Goal: Information Seeking & Learning: Learn about a topic

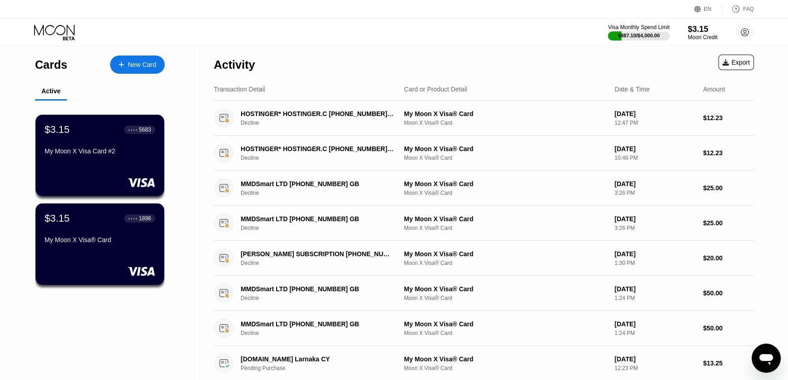
drag, startPoint x: 0, startPoint y: 0, endPoint x: 337, endPoint y: 33, distance: 338.8
click at [337, 33] on div "Visa Monthly Spend Limit $887.10 / $4,000.00 $3.15 Moon Credit Barlas Parlak [P…" at bounding box center [394, 32] width 788 height 27
drag, startPoint x: 350, startPoint y: 33, endPoint x: 336, endPoint y: 35, distance: 14.2
click at [336, 35] on div "Visa Monthly Spend Limit $887.10 / $4,000.00 $3.15 Moon Credit Barlas Parlak [P…" at bounding box center [394, 32] width 788 height 27
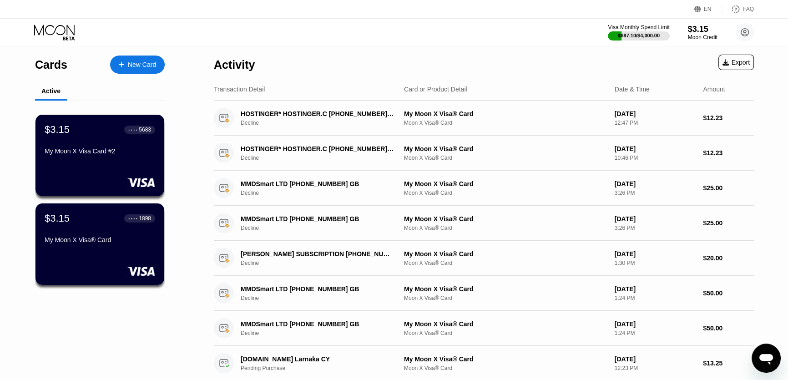
drag, startPoint x: 345, startPoint y: 35, endPoint x: 336, endPoint y: 35, distance: 9.6
click at [336, 35] on div "Visa Monthly Spend Limit $887.10 / $4,000.00 $3.15 Moon Credit Barlas Parlak [P…" at bounding box center [394, 32] width 788 height 27
click at [341, 35] on div "Visa Monthly Spend Limit $887.10 / $4,000.00 $3.15 Moon Credit Barlas Parlak [P…" at bounding box center [394, 32] width 788 height 27
click at [339, 35] on div "Visa Monthly Spend Limit $887.10 / $4,000.00 $3.15 Moon Credit Barlas Parlak [P…" at bounding box center [394, 32] width 788 height 27
click at [758, 358] on icon "Mesajlaşma penceresini aç" at bounding box center [766, 358] width 16 height 16
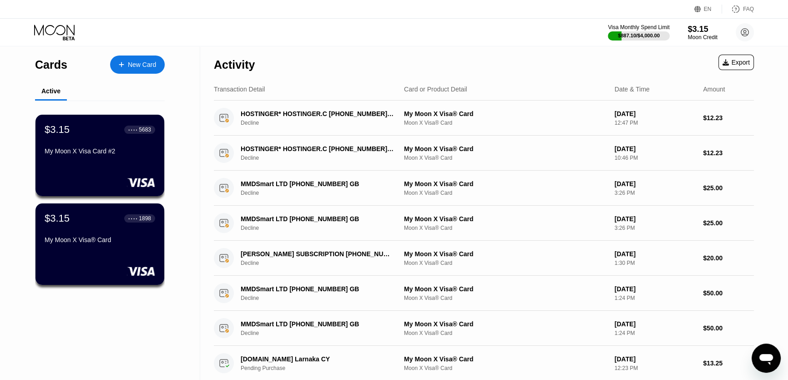
scroll to position [257, 0]
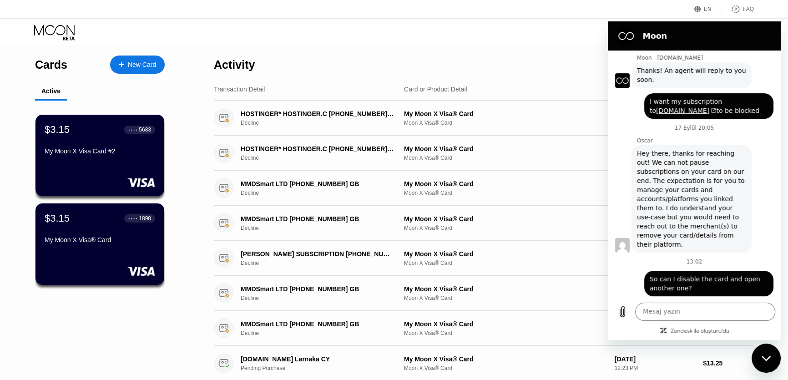
drag, startPoint x: 770, startPoint y: 353, endPoint x: 1400, endPoint y: 705, distance: 721.7
click at [770, 353] on div "Mesajlaşma penceresini kapat" at bounding box center [766, 357] width 27 height 27
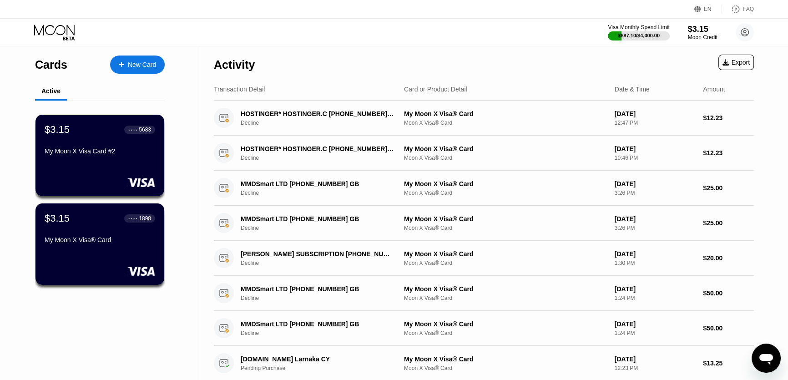
scroll to position [271, 0]
drag, startPoint x: 380, startPoint y: 64, endPoint x: 370, endPoint y: 61, distance: 10.5
click at [363, 62] on div "Activity Export" at bounding box center [484, 62] width 540 height 32
click at [744, 10] on div "FAQ" at bounding box center [748, 9] width 11 height 6
click at [745, 11] on div "FAQ" at bounding box center [748, 9] width 11 height 6
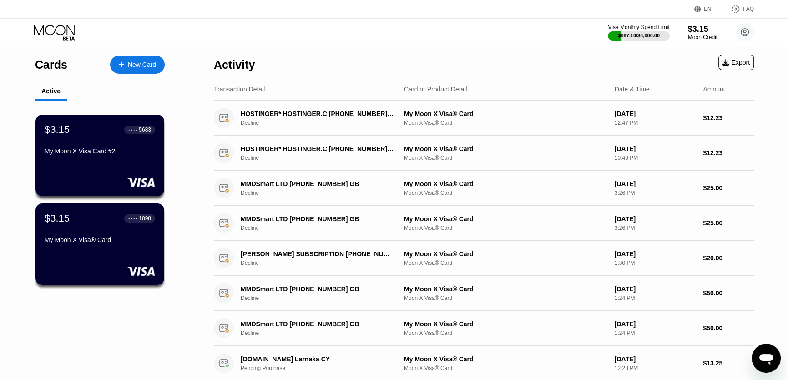
click at [764, 368] on div "Mesajlaşma penceresini aç" at bounding box center [766, 357] width 27 height 27
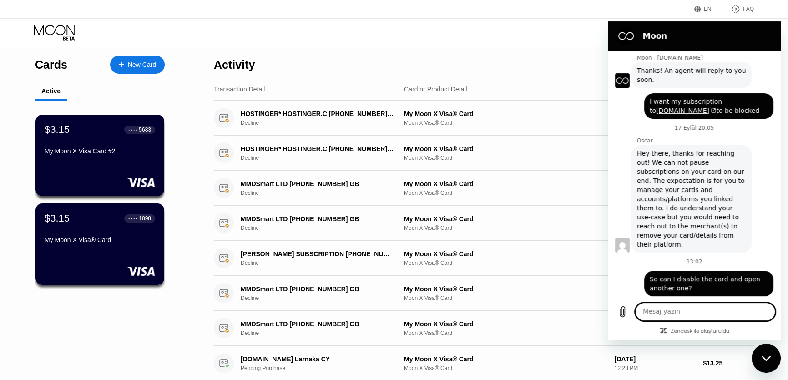
click at [764, 366] on div "Mesajlaşma penceresini kapat" at bounding box center [766, 357] width 27 height 27
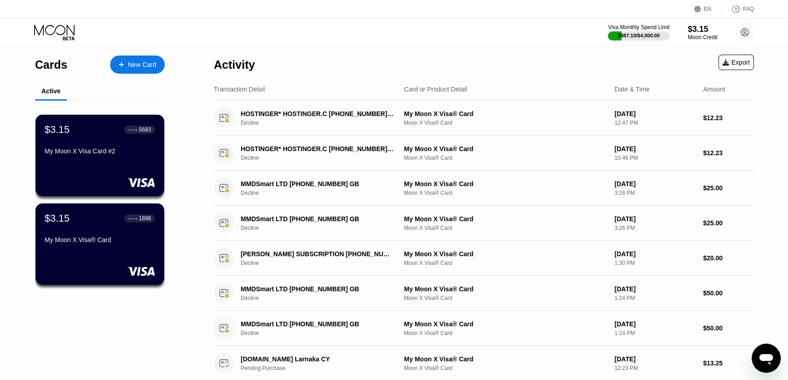
scroll to position [271, 0]
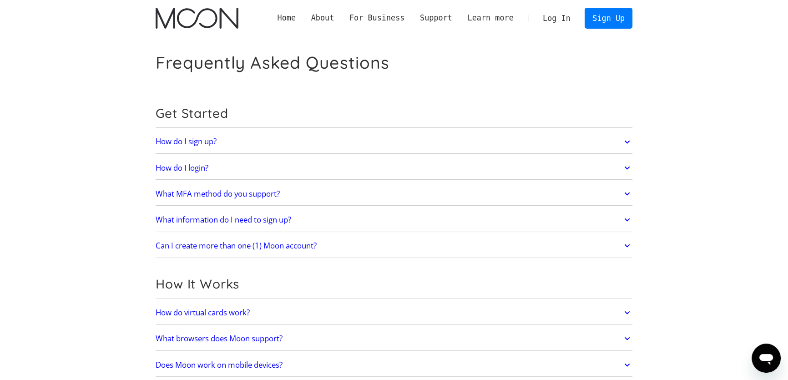
drag, startPoint x: 665, startPoint y: 83, endPoint x: 543, endPoint y: 58, distance: 124.4
drag, startPoint x: 563, startPoint y: 80, endPoint x: 478, endPoint y: 61, distance: 86.7
drag, startPoint x: 478, startPoint y: 61, endPoint x: 409, endPoint y: 59, distance: 69.2
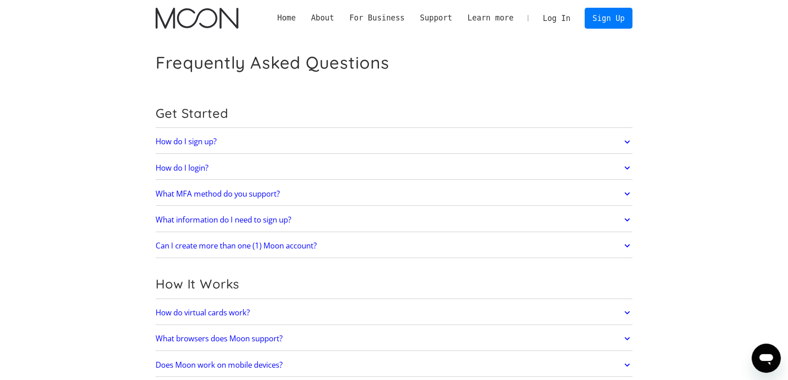
drag, startPoint x: 446, startPoint y: 64, endPoint x: 435, endPoint y: 65, distance: 10.9
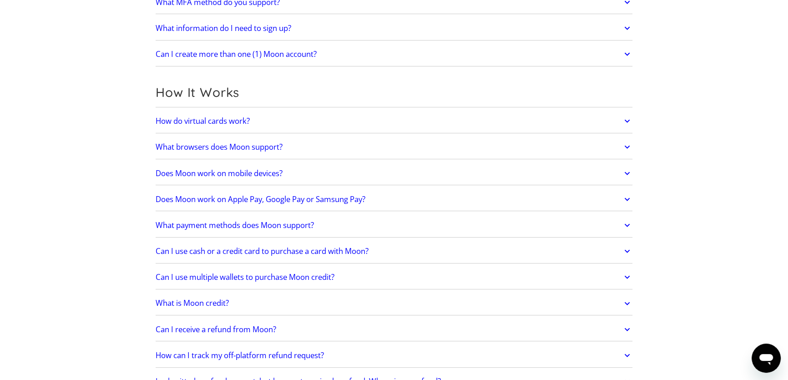
scroll to position [207, 0]
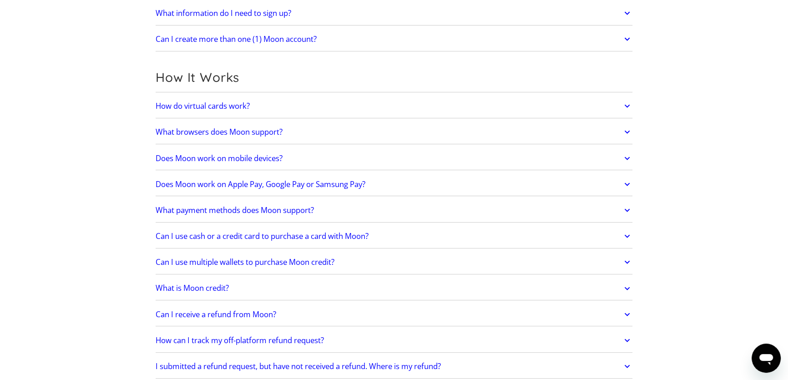
click at [620, 106] on link "How do virtual cards work?" at bounding box center [394, 105] width 477 height 19
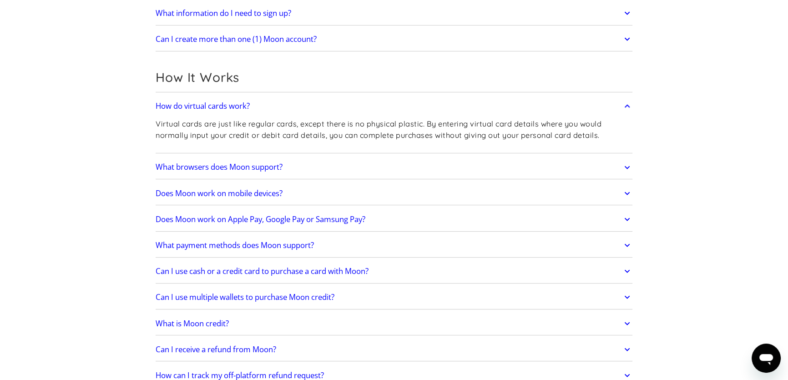
click at [620, 106] on link "How do virtual cards work?" at bounding box center [394, 105] width 477 height 19
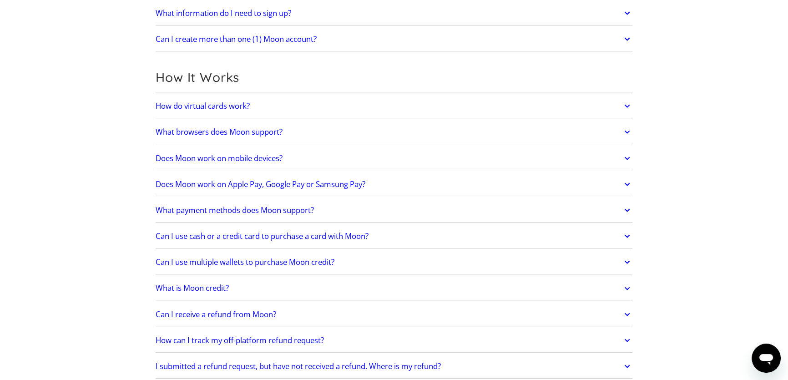
drag, startPoint x: 682, startPoint y: 118, endPoint x: 465, endPoint y: 71, distance: 221.6
click at [451, 73] on h2 "How It Works" at bounding box center [394, 77] width 477 height 15
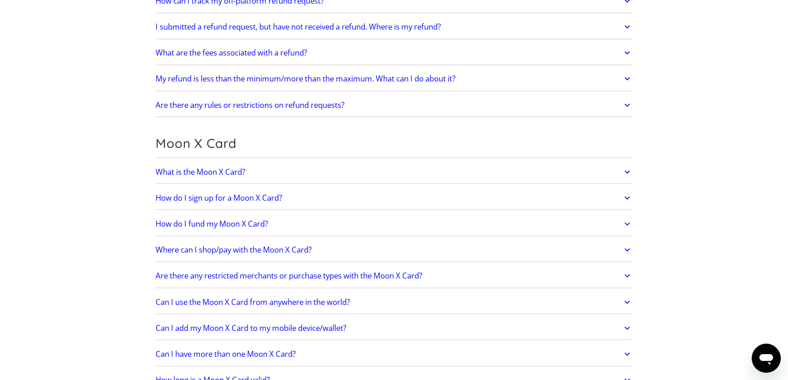
scroll to position [587, 0]
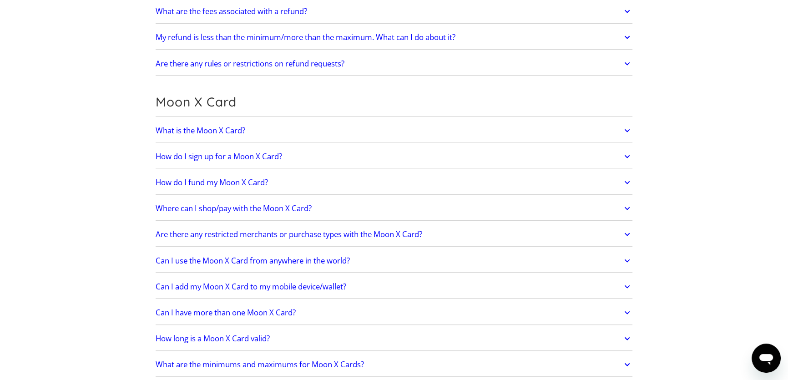
drag, startPoint x: 745, startPoint y: 219, endPoint x: 717, endPoint y: 175, distance: 52.1
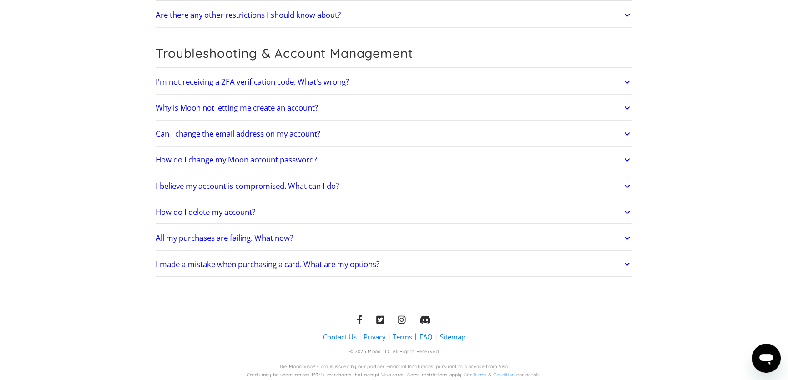
scroll to position [122, 0]
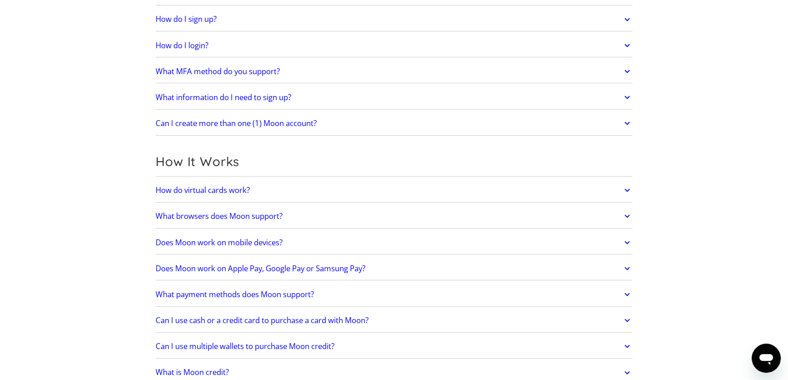
drag, startPoint x: 701, startPoint y: 104, endPoint x: 706, endPoint y: 55, distance: 49.9
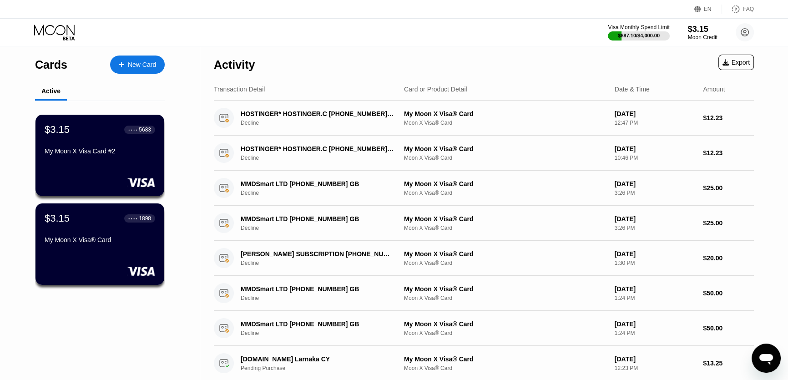
click at [775, 353] on div "Mesajlaşma penceresini aç" at bounding box center [766, 357] width 27 height 27
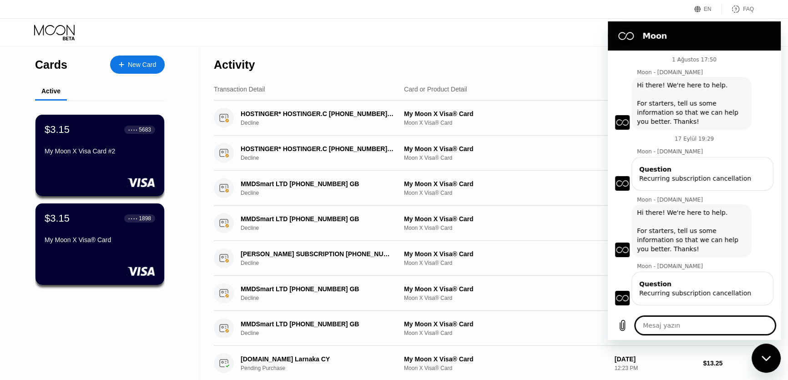
scroll to position [243, 0]
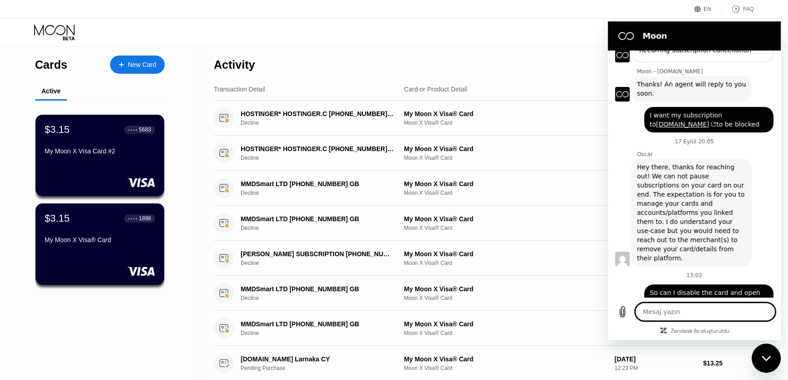
click at [767, 358] on icon "Mesajlaşma penceresini kapat" at bounding box center [765, 357] width 9 height 5
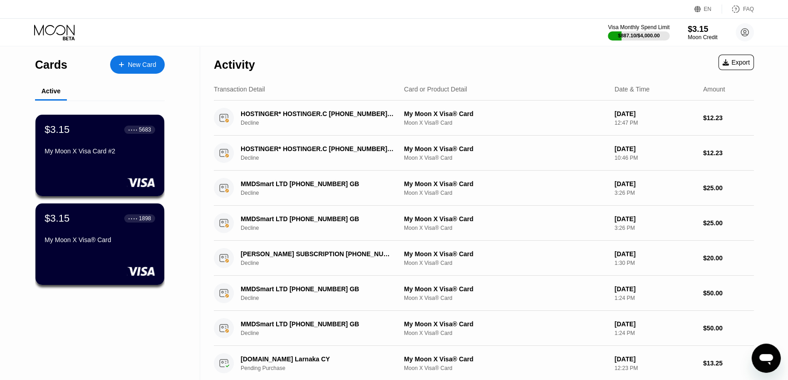
drag, startPoint x: 385, startPoint y: 24, endPoint x: 371, endPoint y: 24, distance: 14.6
click at [371, 24] on div "Visa Monthly Spend Limit $887.10 / $4,000.00 $3.15 Moon Credit Barlas Parlak [P…" at bounding box center [394, 32] width 788 height 27
drag, startPoint x: 414, startPoint y: 35, endPoint x: 369, endPoint y: 24, distance: 45.8
click at [367, 24] on div "Visa Monthly Spend Limit $887.10 / $4,000.00 $3.15 Moon Credit Barlas Parlak [P…" at bounding box center [394, 32] width 788 height 27
drag, startPoint x: 396, startPoint y: 30, endPoint x: 391, endPoint y: 30, distance: 5.0
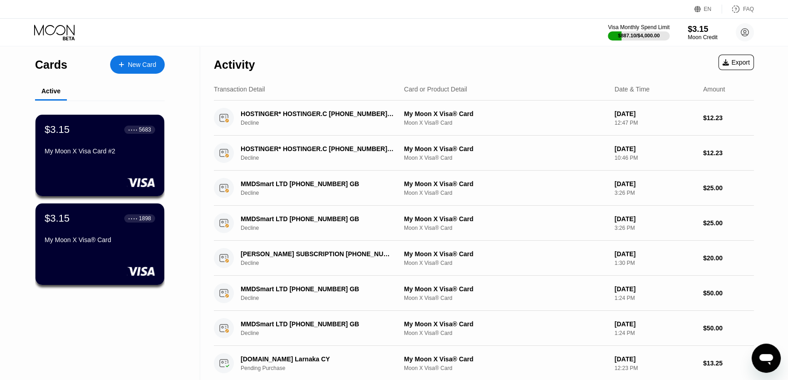
click at [385, 30] on div "Visa Monthly Spend Limit $887.10 / $4,000.00 $3.15 Moon Credit Barlas Parlak [P…" at bounding box center [394, 32] width 788 height 27
drag, startPoint x: 395, startPoint y: 30, endPoint x: 346, endPoint y: 34, distance: 48.8
click at [346, 34] on div "Visa Monthly Spend Limit $887.10 / $4,000.00 $3.15 Moon Credit Barlas Parlak [P…" at bounding box center [394, 32] width 788 height 27
drag, startPoint x: 379, startPoint y: 30, endPoint x: 362, endPoint y: 31, distance: 16.8
click at [364, 30] on div "Visa Monthly Spend Limit $887.10 / $4,000.00 $3.15 Moon Credit Barlas Parlak [P…" at bounding box center [394, 32] width 788 height 27
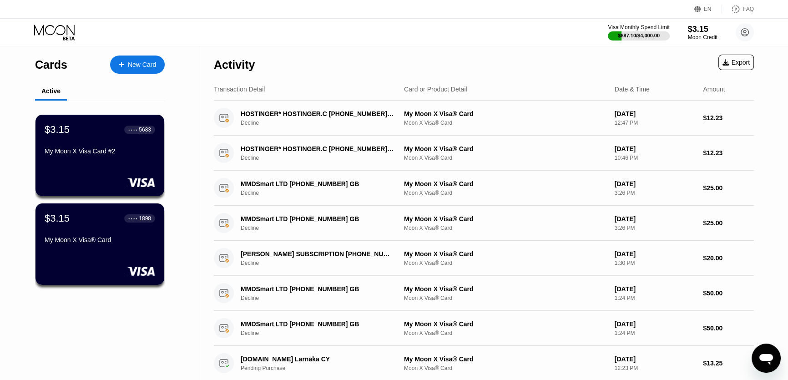
type textarea "x"
